Goal: Task Accomplishment & Management: Manage account settings

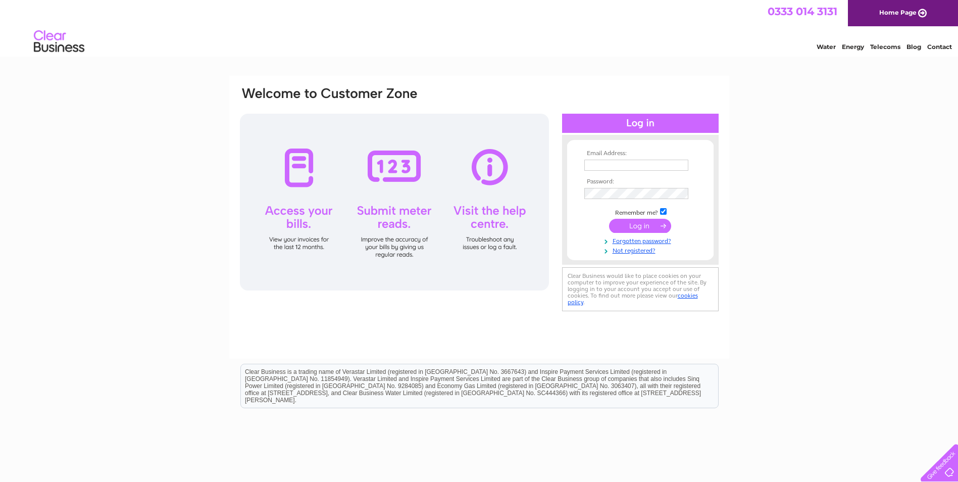
type input "[PERSON_NAME][EMAIL_ADDRESS][DOMAIN_NAME]"
click at [647, 227] on input "submit" at bounding box center [640, 226] width 62 height 14
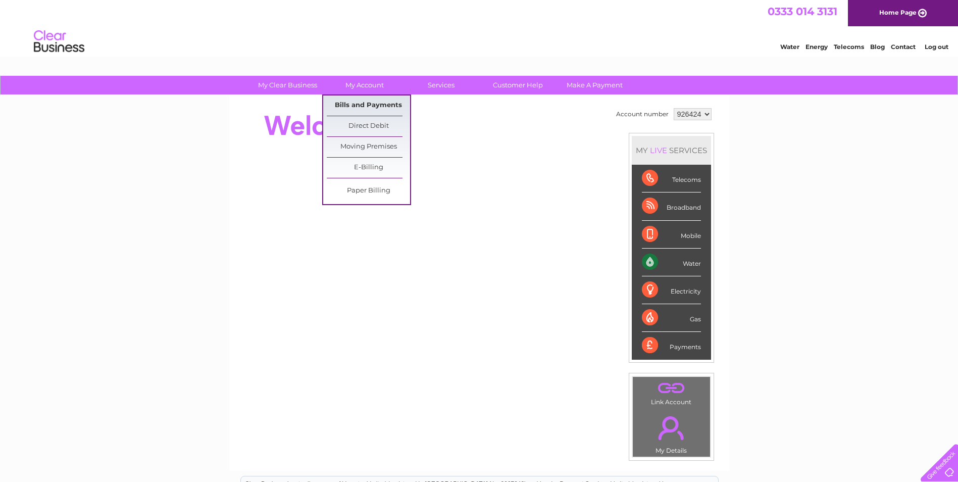
click at [365, 103] on link "Bills and Payments" at bounding box center [368, 105] width 83 height 20
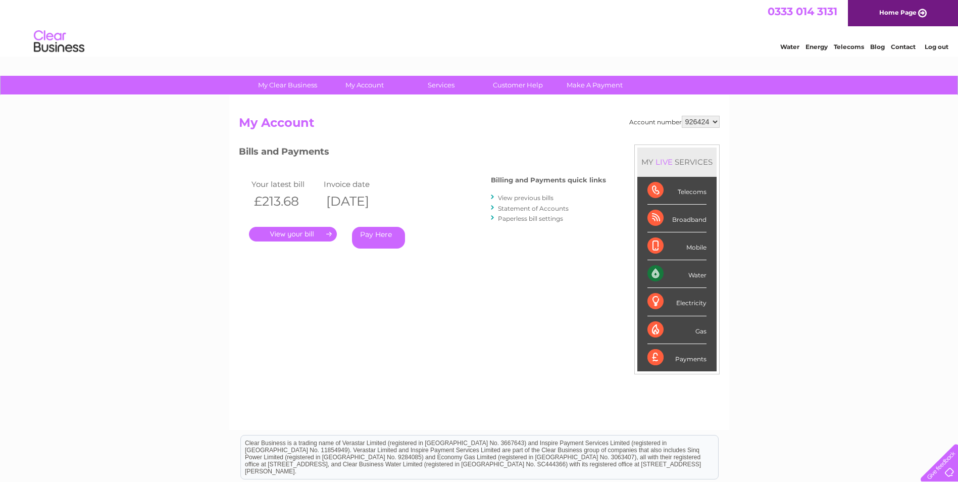
click at [298, 239] on link "." at bounding box center [293, 234] width 88 height 15
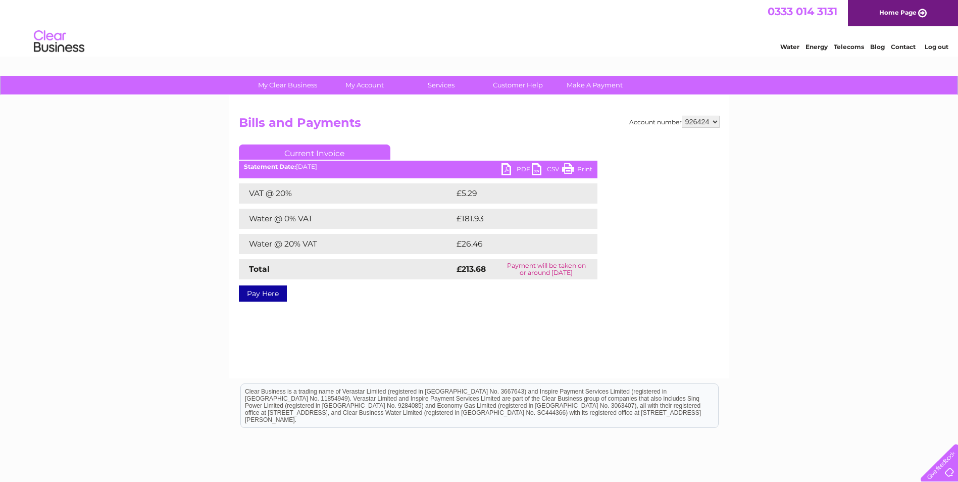
click at [523, 169] on link "PDF" at bounding box center [516, 170] width 30 height 15
